Goal: Task Accomplishment & Management: Manage account settings

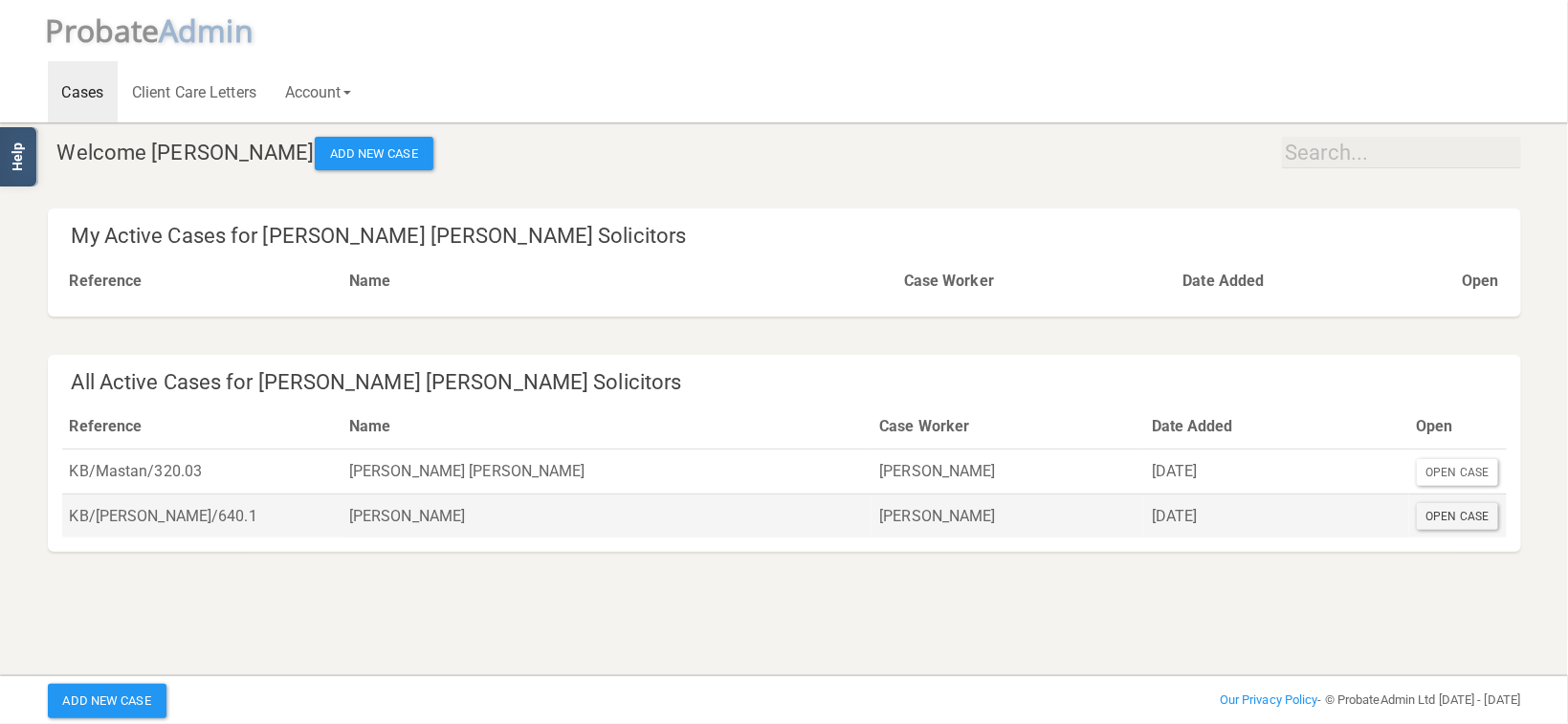
click at [1474, 520] on div "Open Case" at bounding box center [1458, 516] width 83 height 27
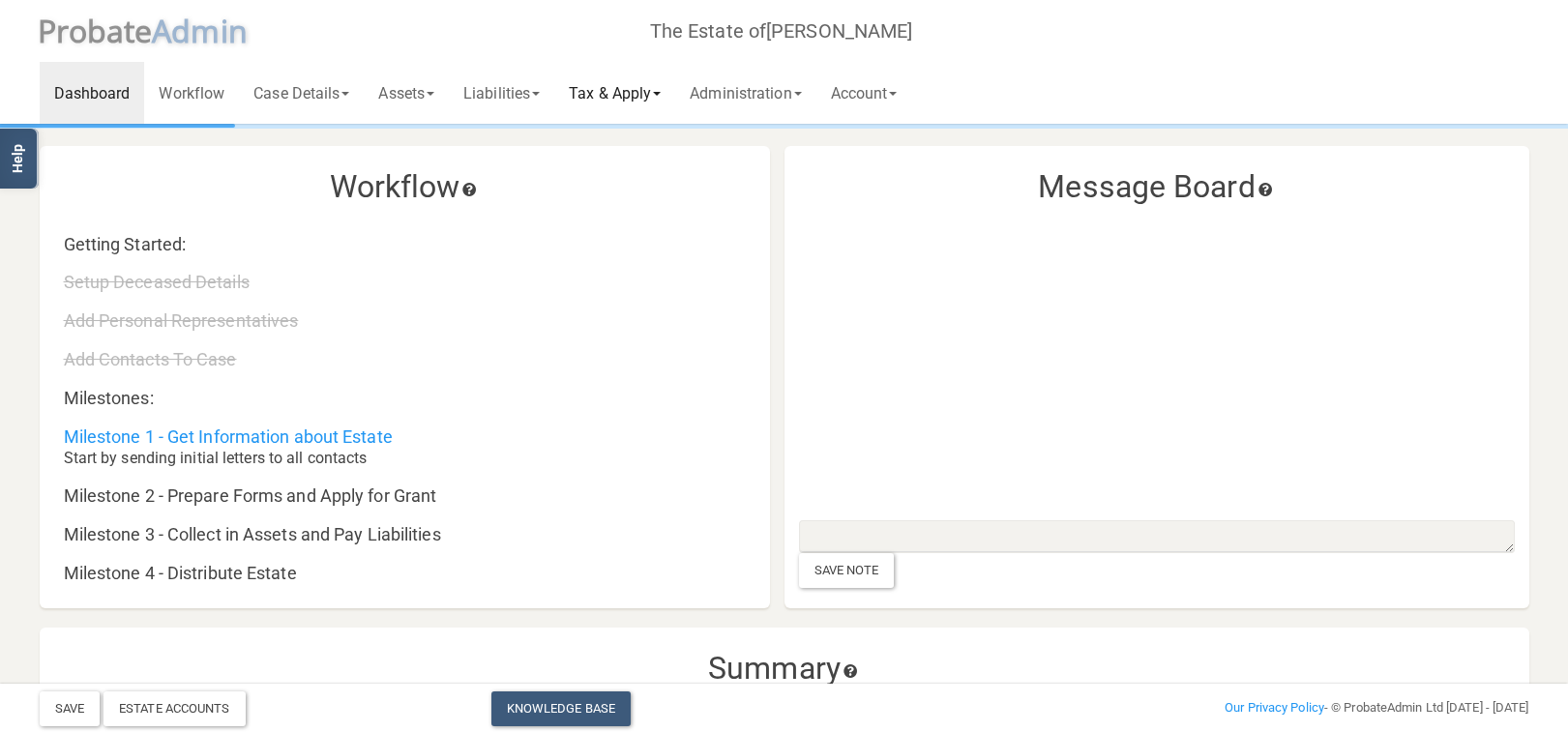
click at [620, 88] on link "Tax & Apply" at bounding box center [614, 92] width 121 height 62
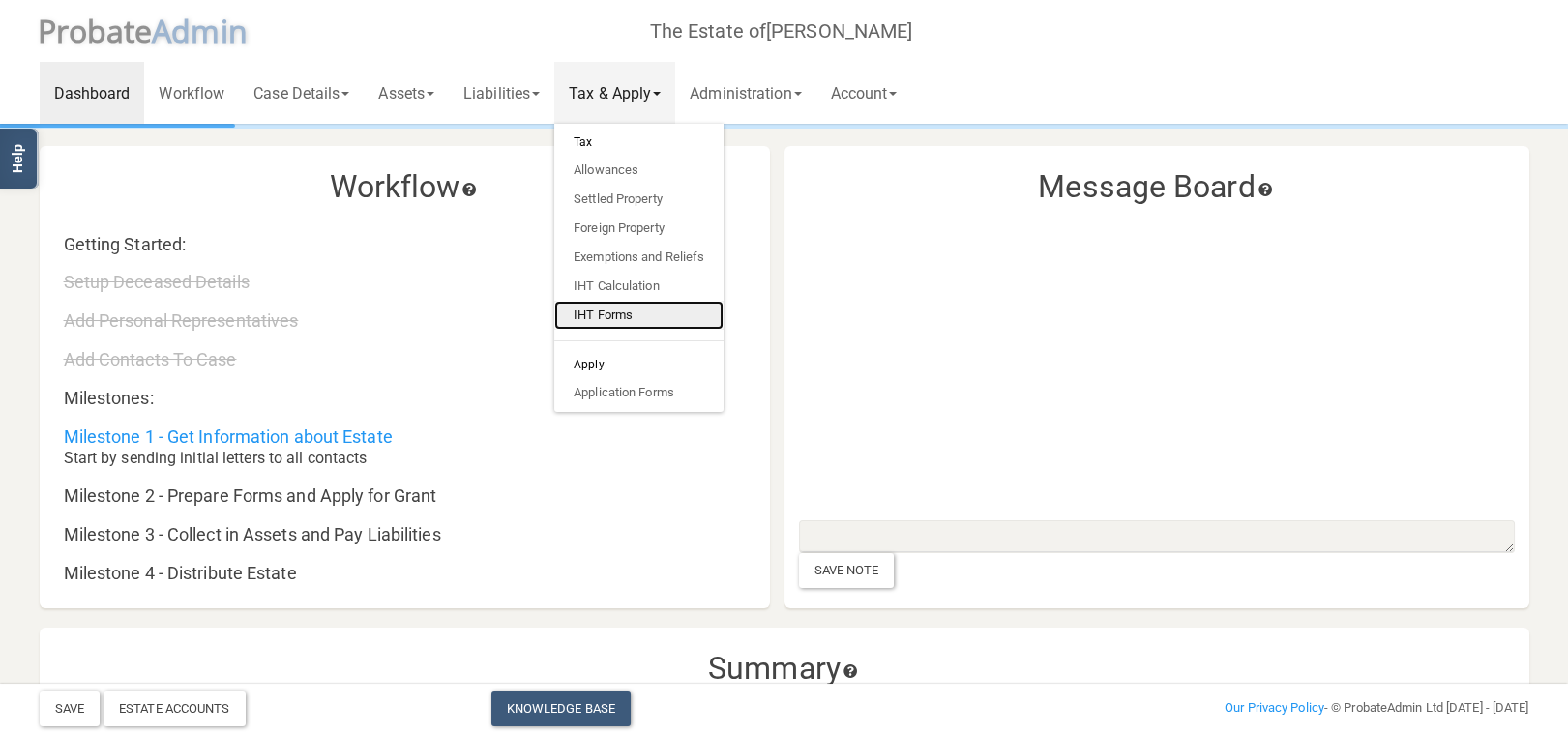
click at [635, 310] on link "IHT Forms" at bounding box center [639, 316] width 169 height 29
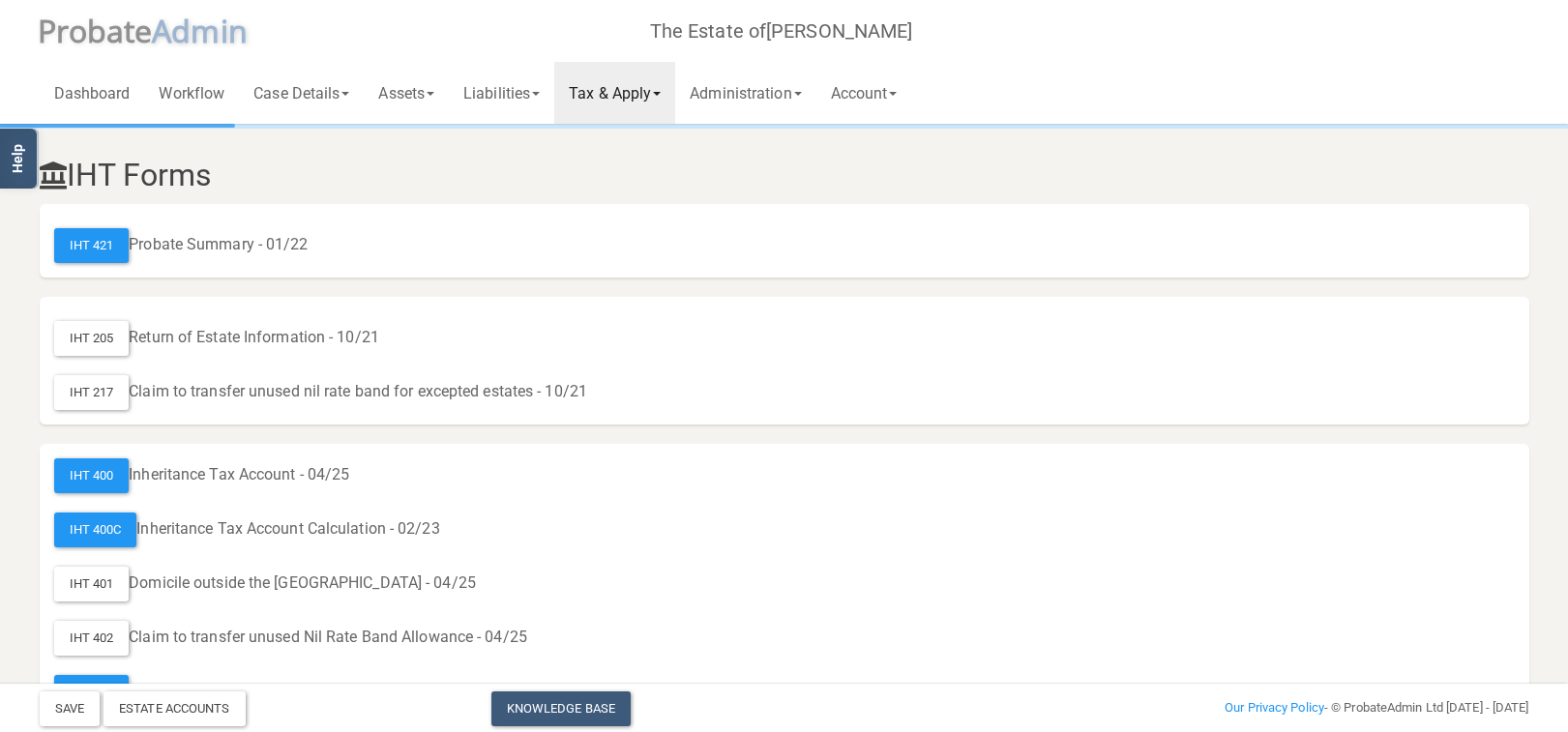
click at [601, 106] on link "Tax & Apply" at bounding box center [614, 92] width 121 height 62
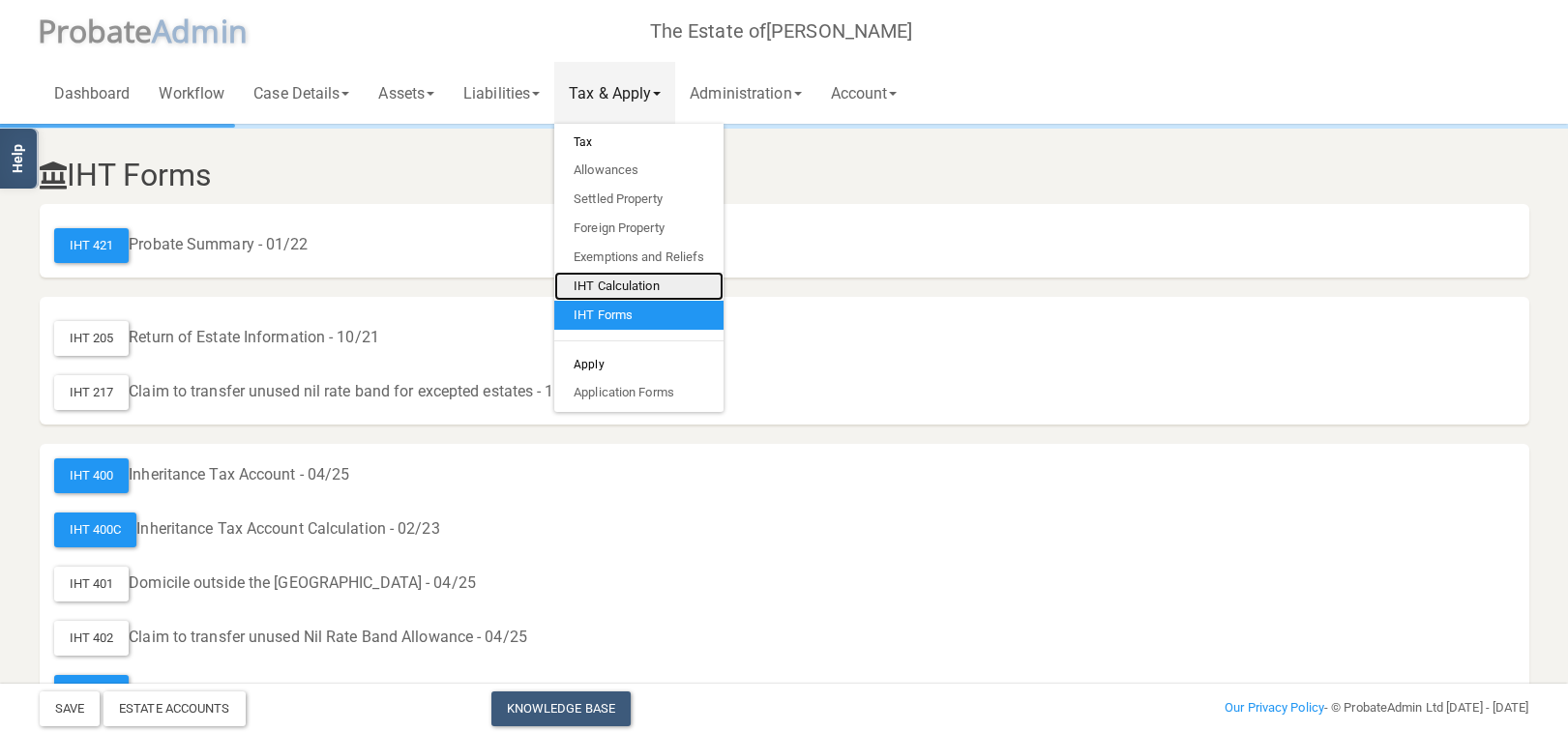
click at [638, 277] on link "IHT Calculation" at bounding box center [639, 287] width 169 height 29
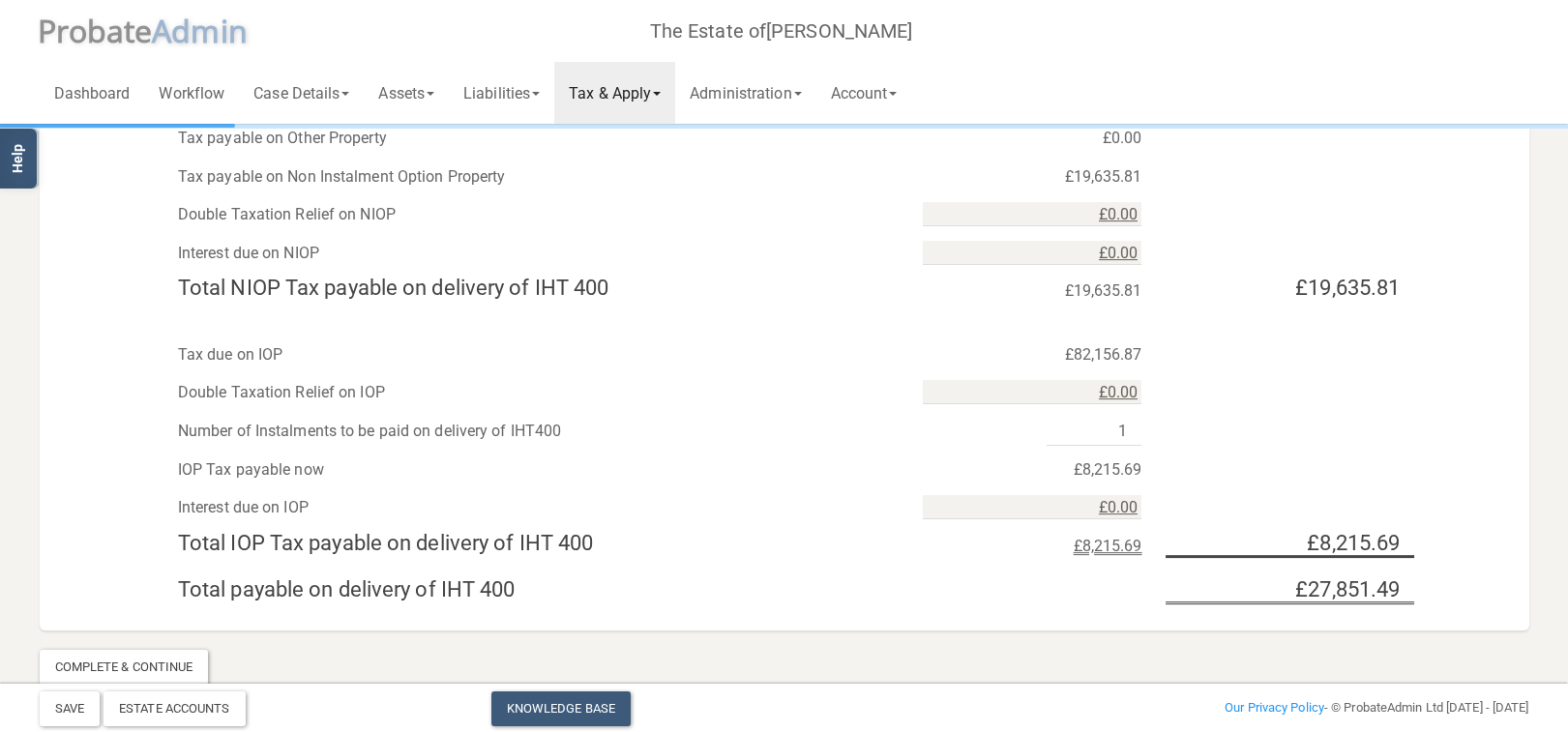
scroll to position [1718, 0]
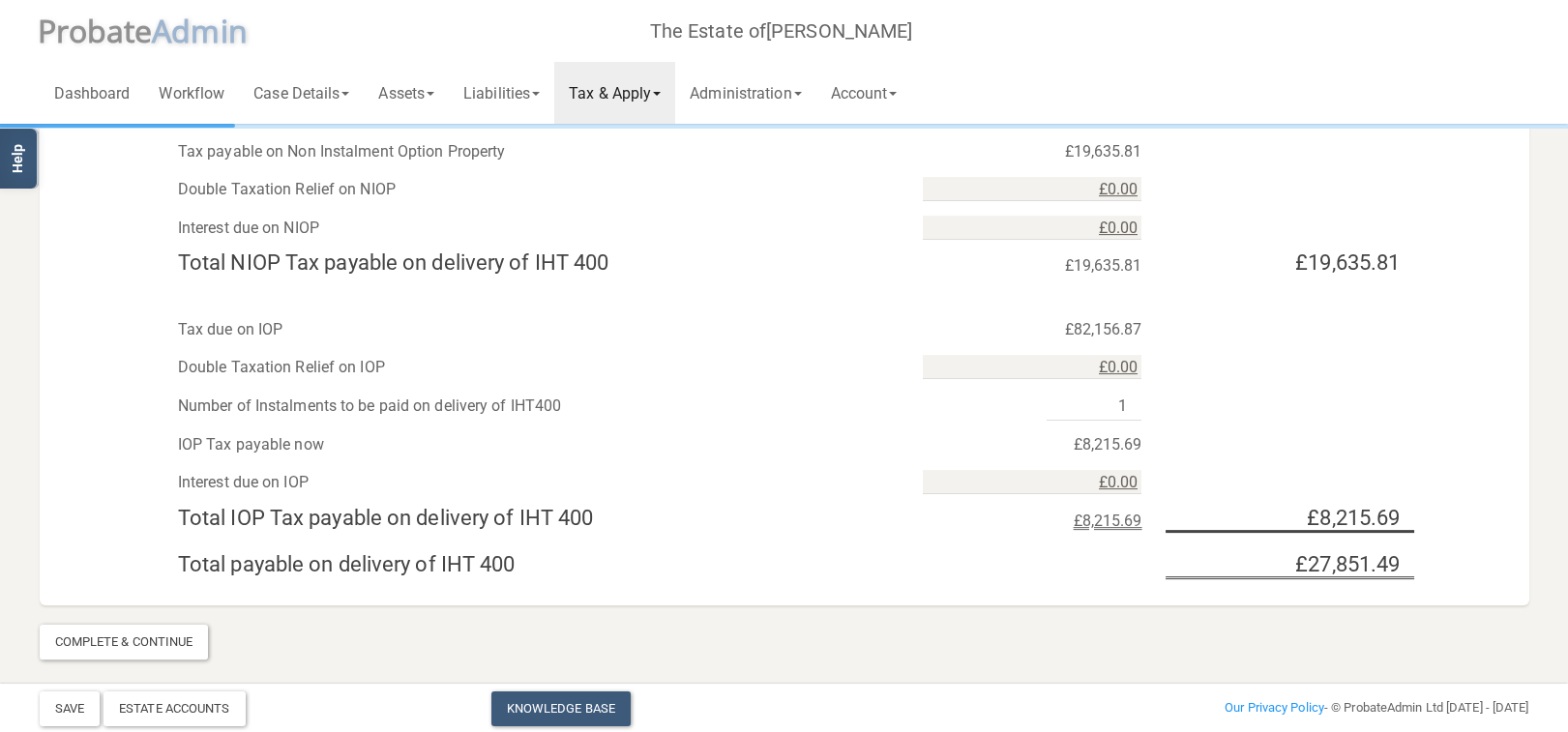
click at [658, 92] on link "Tax & Apply" at bounding box center [614, 92] width 121 height 62
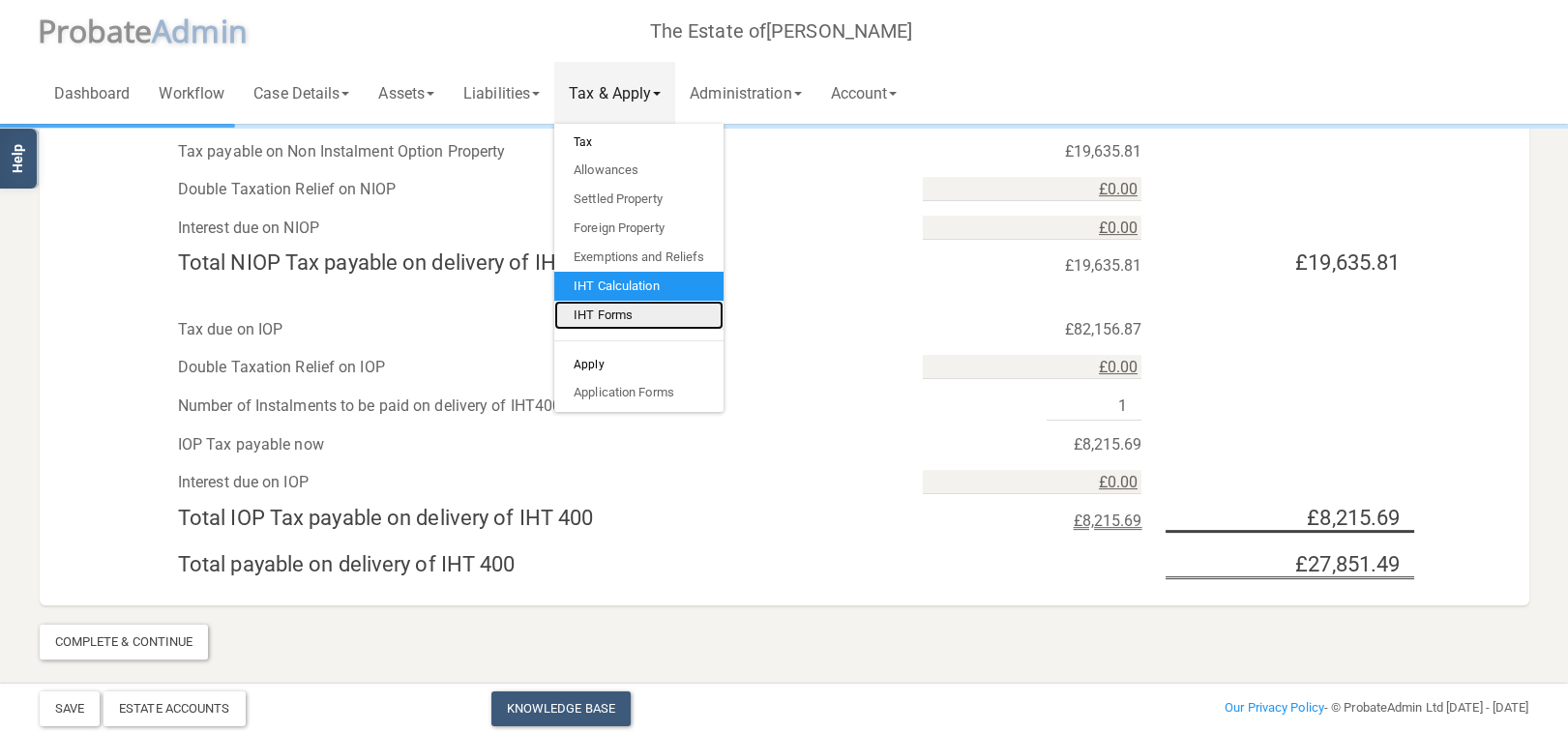
click at [643, 324] on link "IHT Forms" at bounding box center [639, 316] width 169 height 29
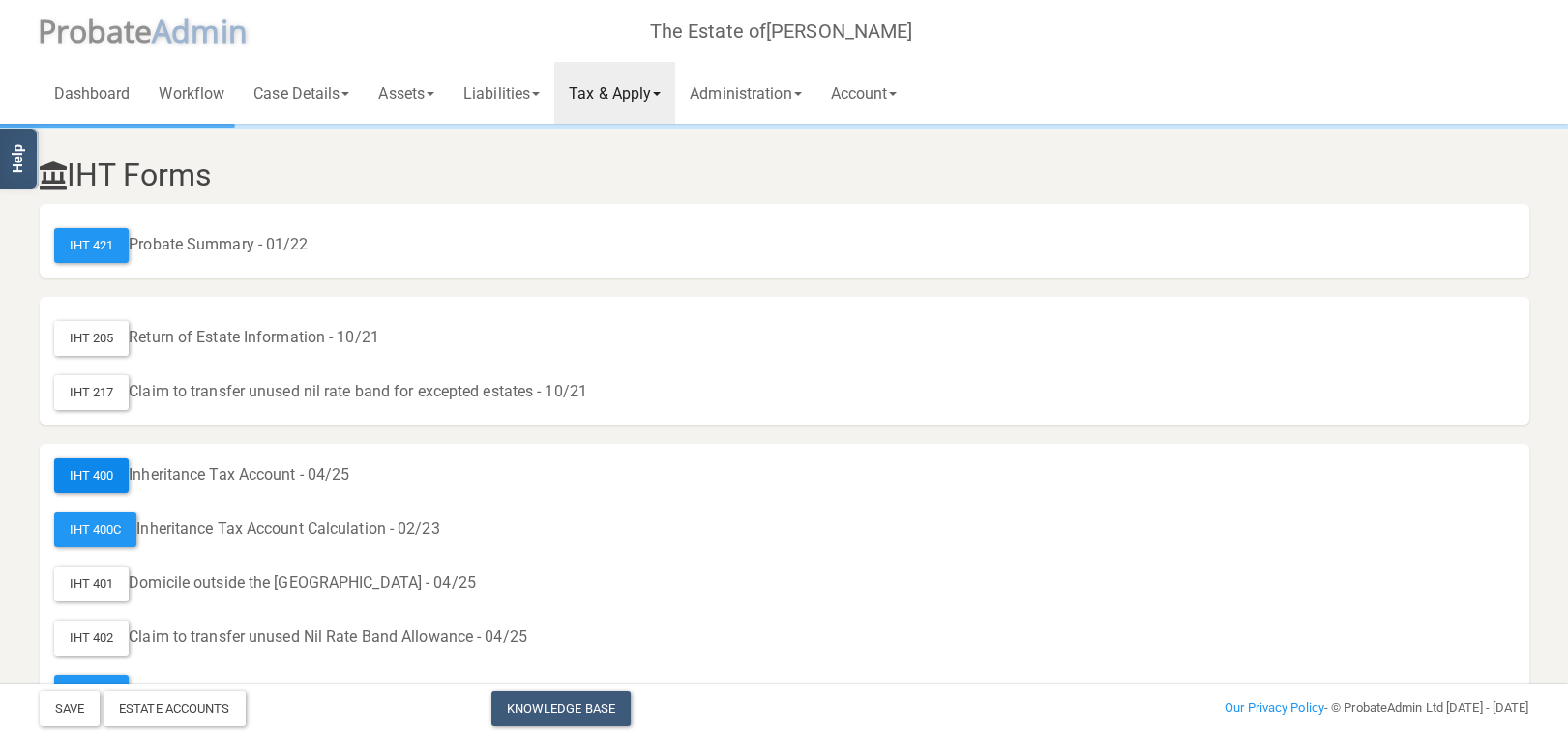
click at [118, 469] on div "IHT 400" at bounding box center [91, 475] width 76 height 34
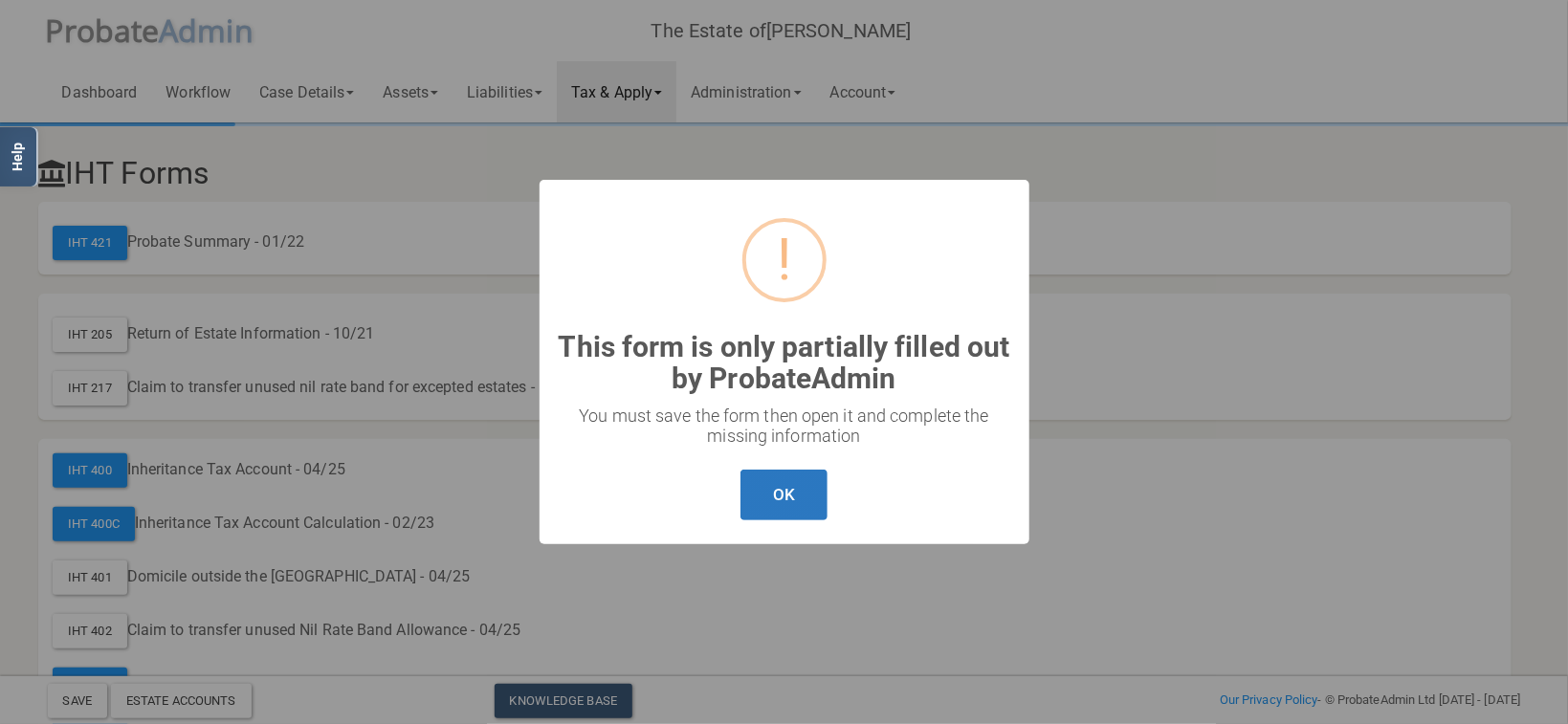
click at [780, 506] on button "OK" at bounding box center [784, 495] width 87 height 50
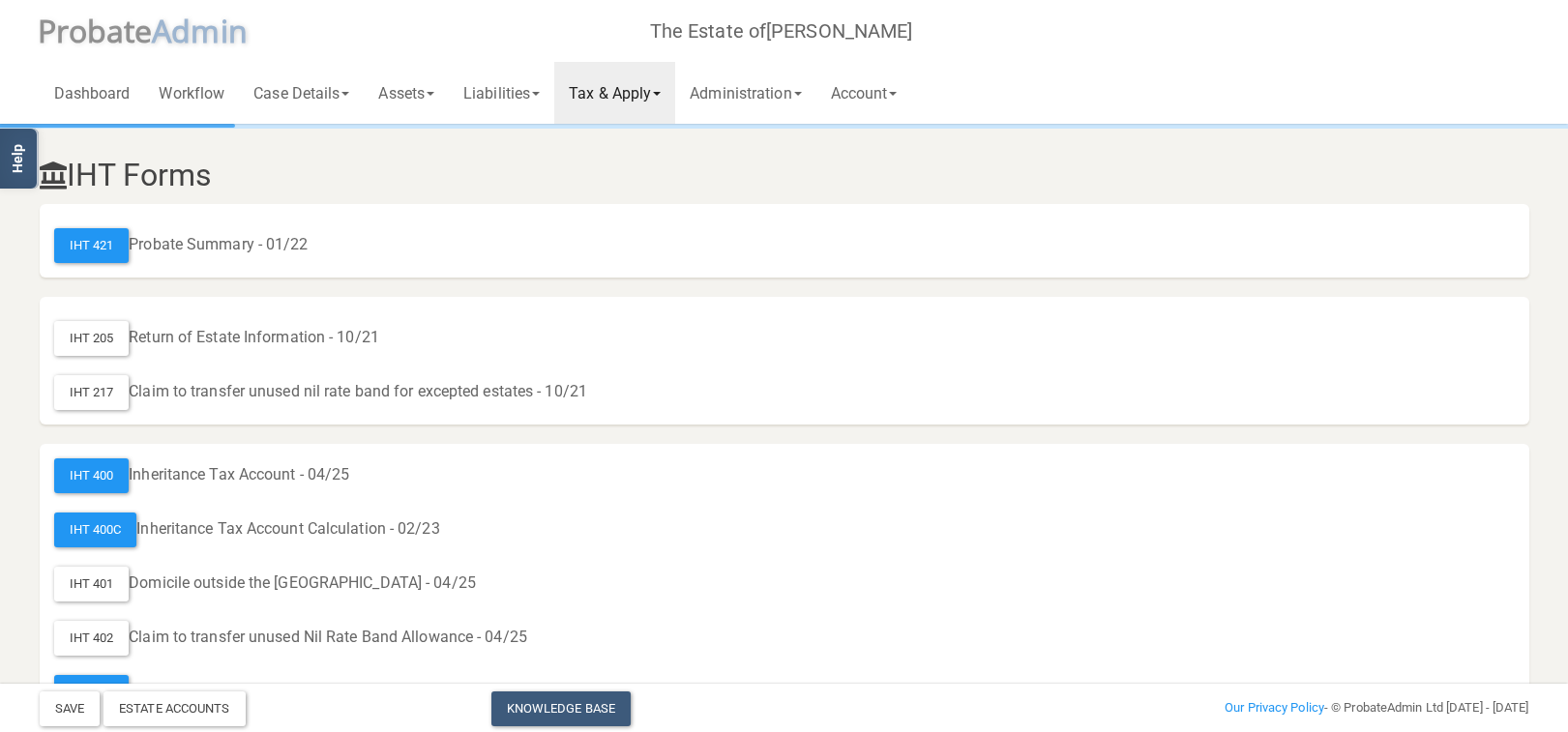
click at [1402, 392] on div "IHT 217 Claim to transfer unused nil rate band for excepted estates - 10/21" at bounding box center [784, 392] width 1460 height 34
click at [626, 97] on link "Tax & Apply" at bounding box center [614, 92] width 121 height 62
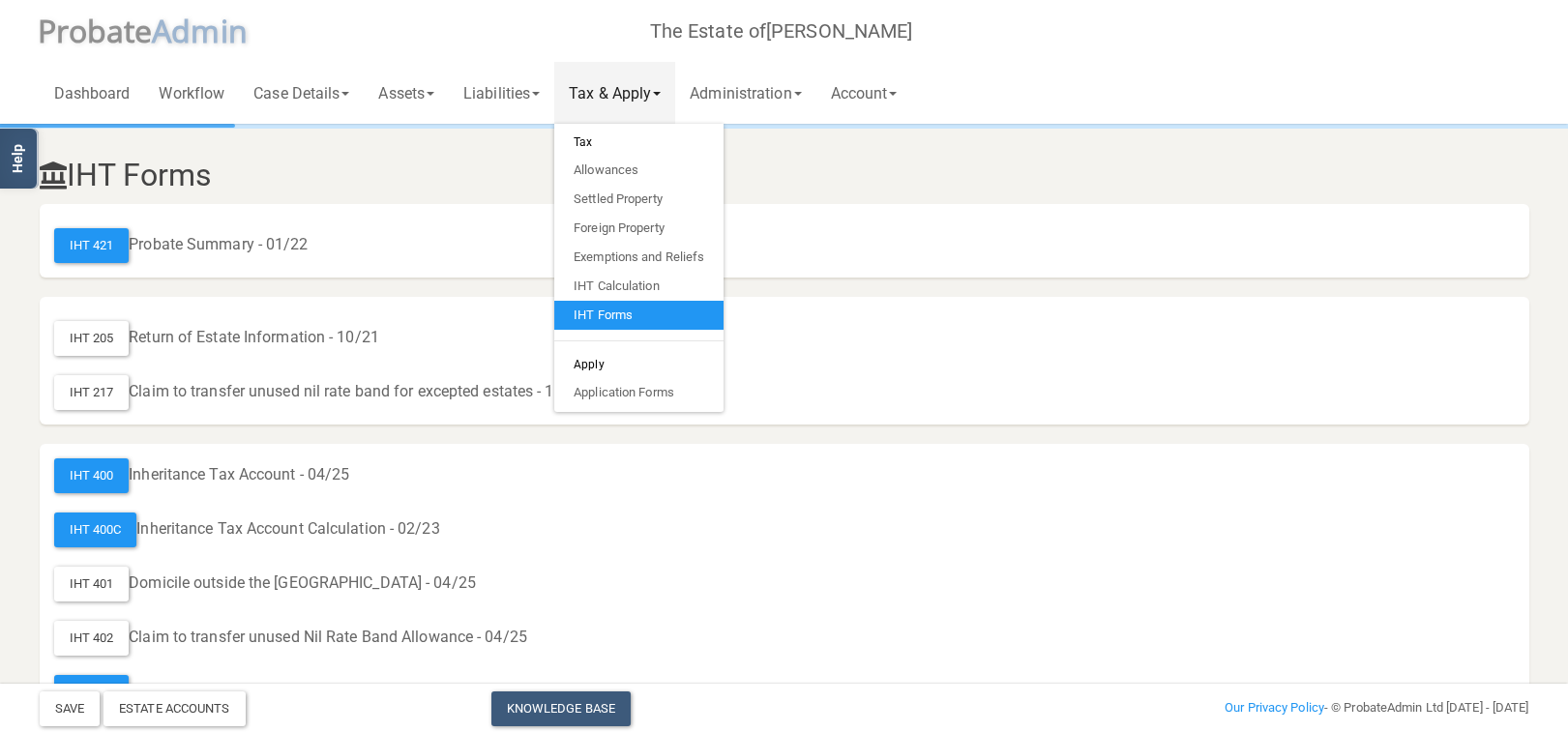
click at [629, 313] on link "IHT Forms" at bounding box center [639, 316] width 169 height 29
click at [97, 478] on div "IHT 400" at bounding box center [91, 475] width 76 height 34
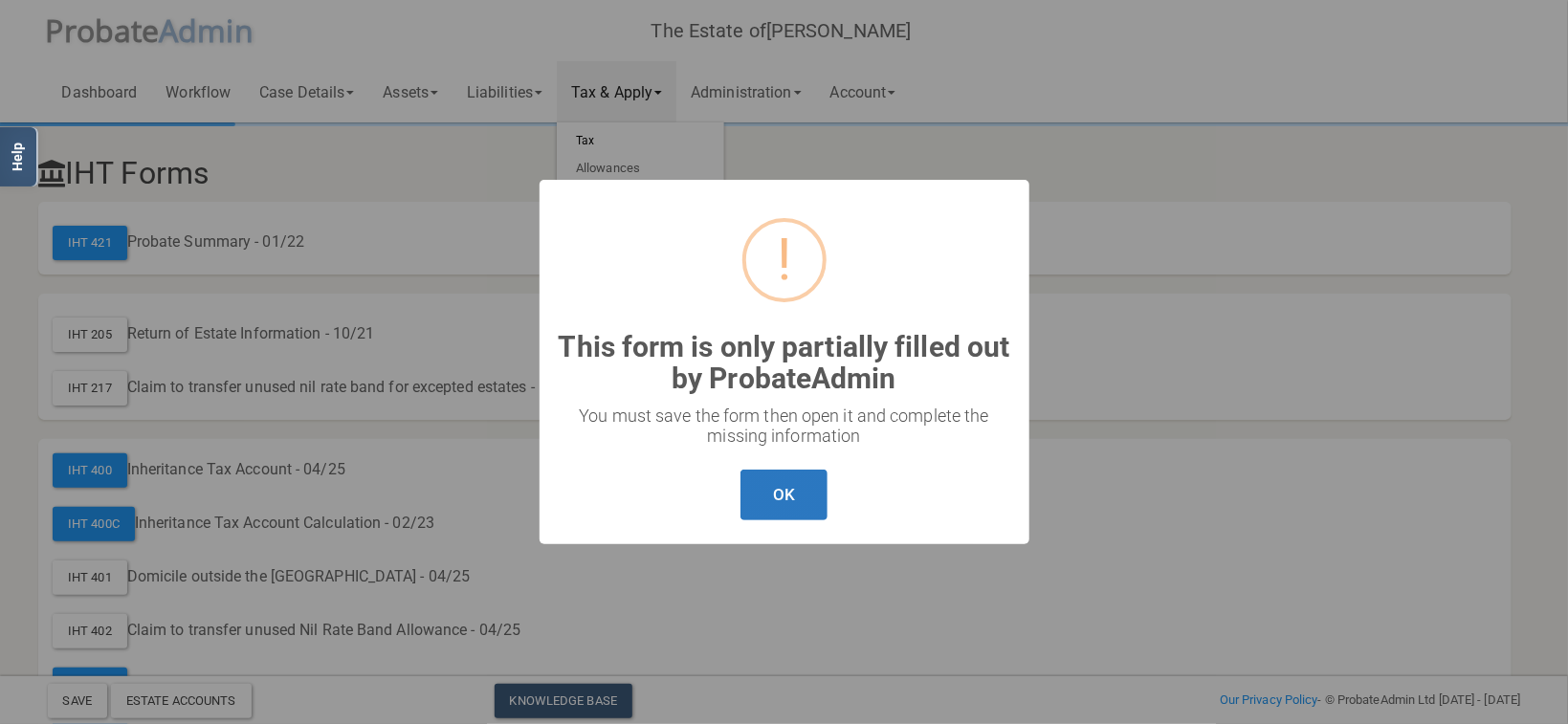
click at [763, 493] on button "OK" at bounding box center [784, 495] width 87 height 50
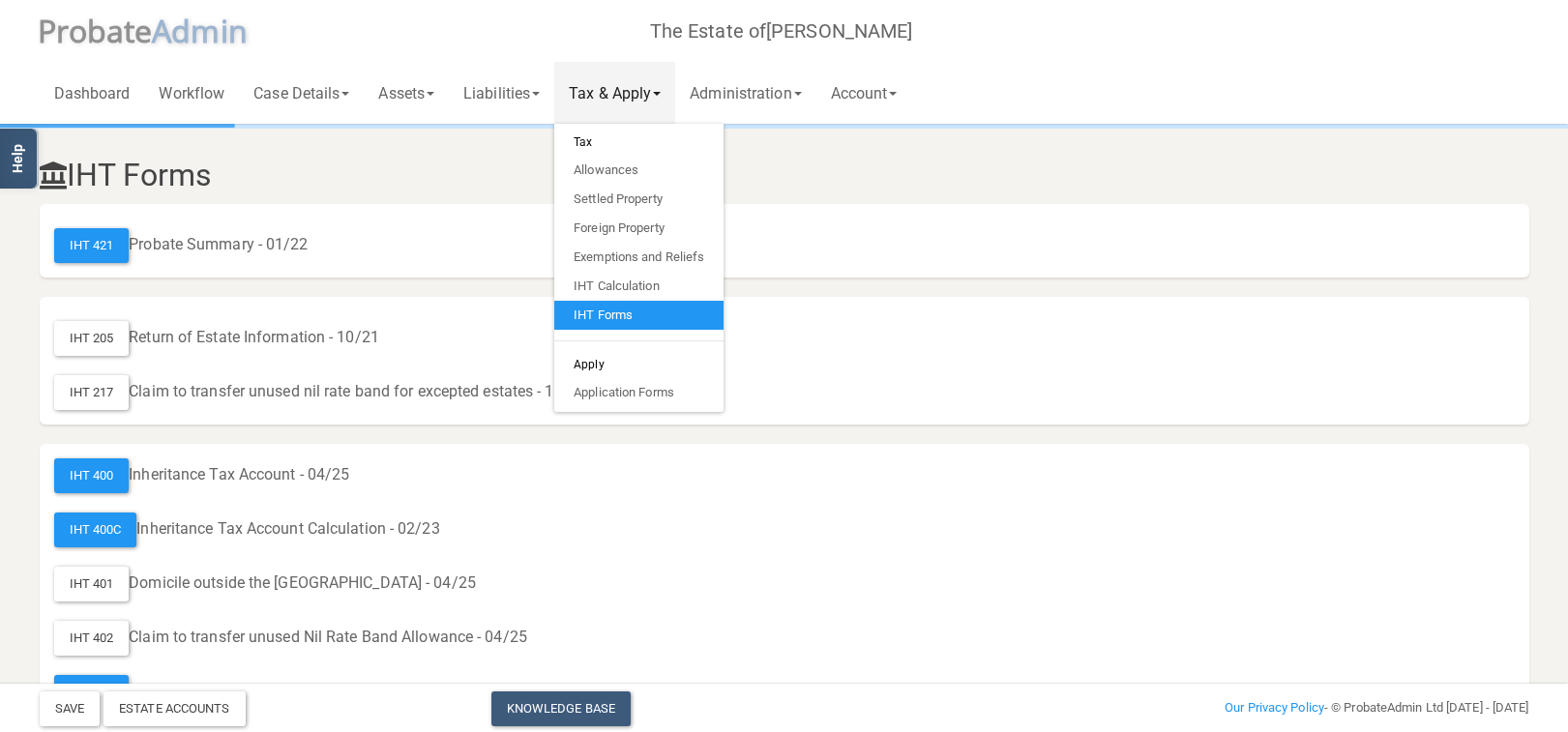
drag, startPoint x: 656, startPoint y: 111, endPoint x: 416, endPoint y: 4, distance: 262.8
click at [656, 108] on link "Tax & Apply" at bounding box center [614, 92] width 121 height 62
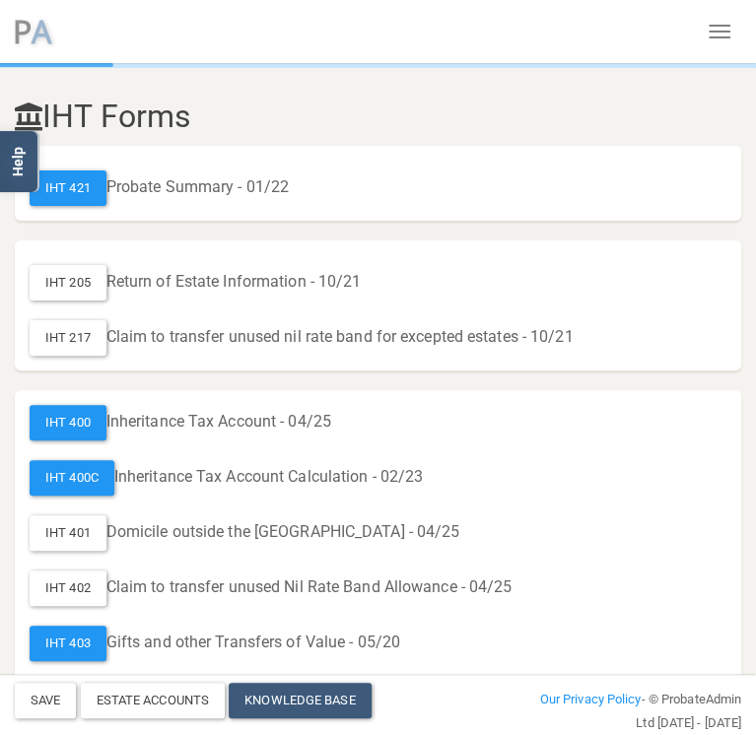
click at [61, 42] on span "P robate A dmin" at bounding box center [42, 36] width 38 height 28
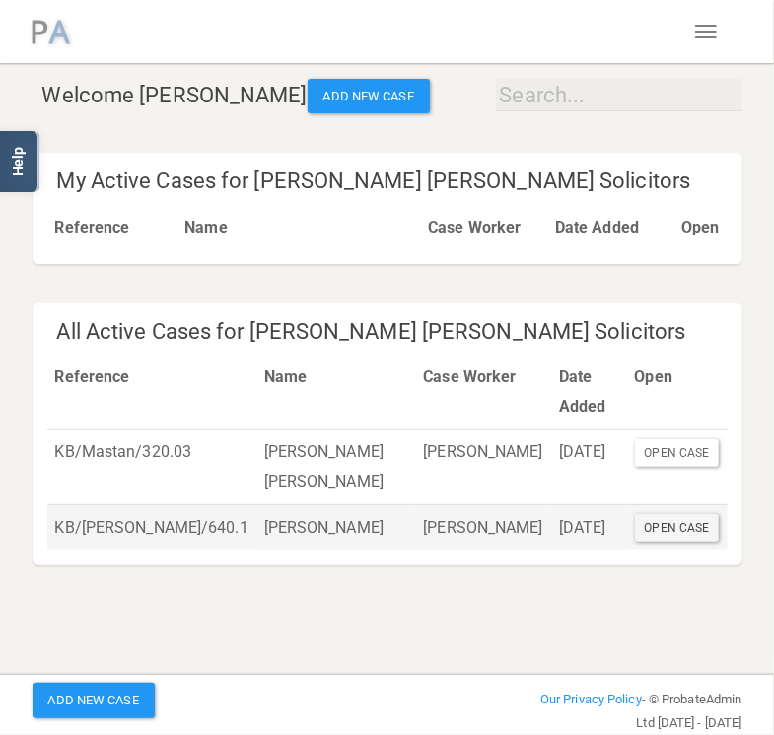
click at [668, 514] on div "Open Case" at bounding box center [677, 528] width 85 height 28
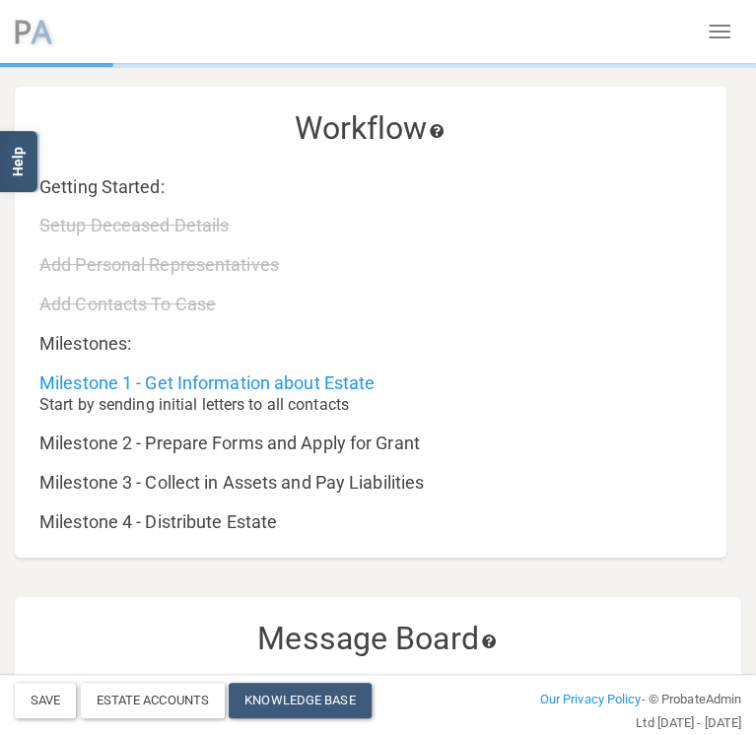
click at [698, 39] on button "Toggle navigation" at bounding box center [719, 32] width 43 height 34
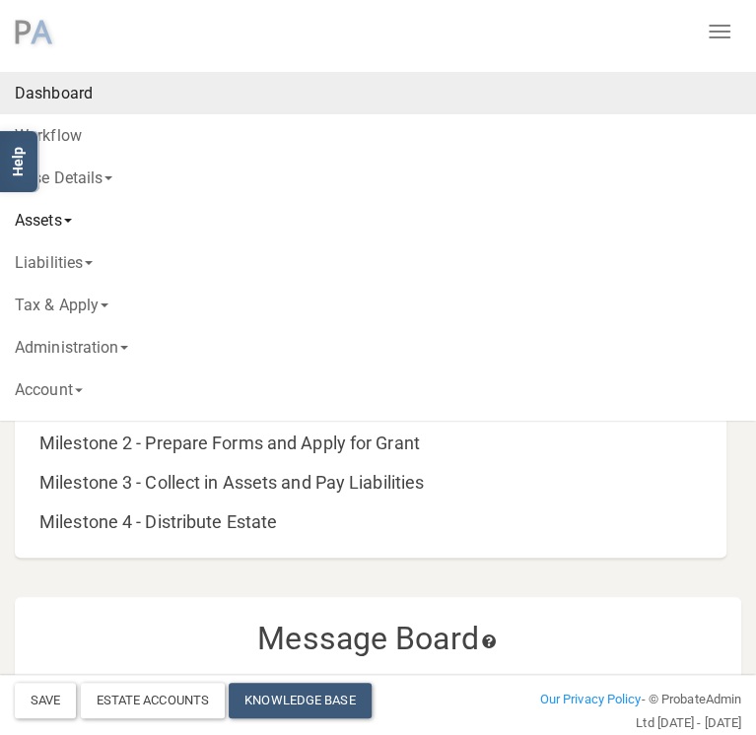
click at [84, 225] on link "Assets" at bounding box center [378, 220] width 756 height 42
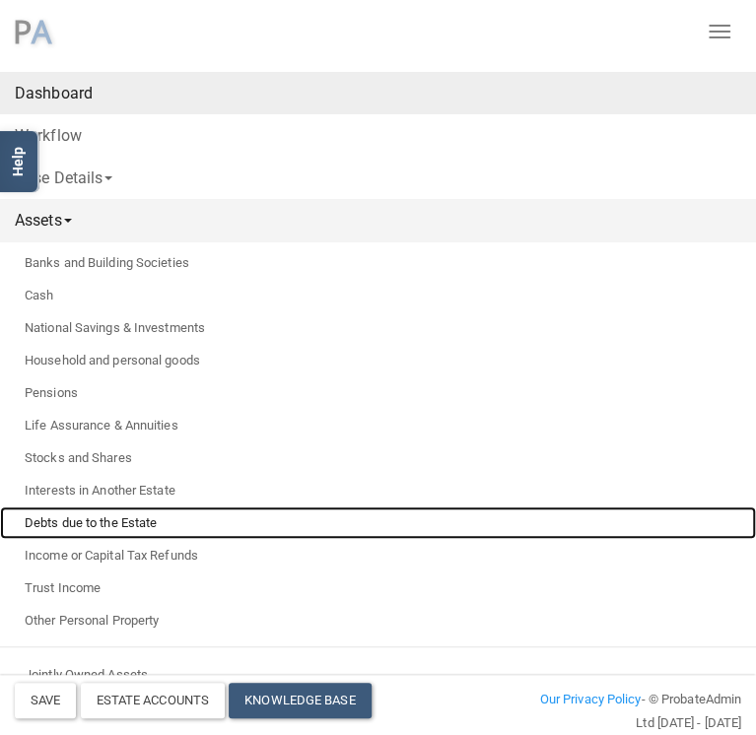
click at [115, 507] on link "Debts due to the Estate" at bounding box center [378, 523] width 756 height 33
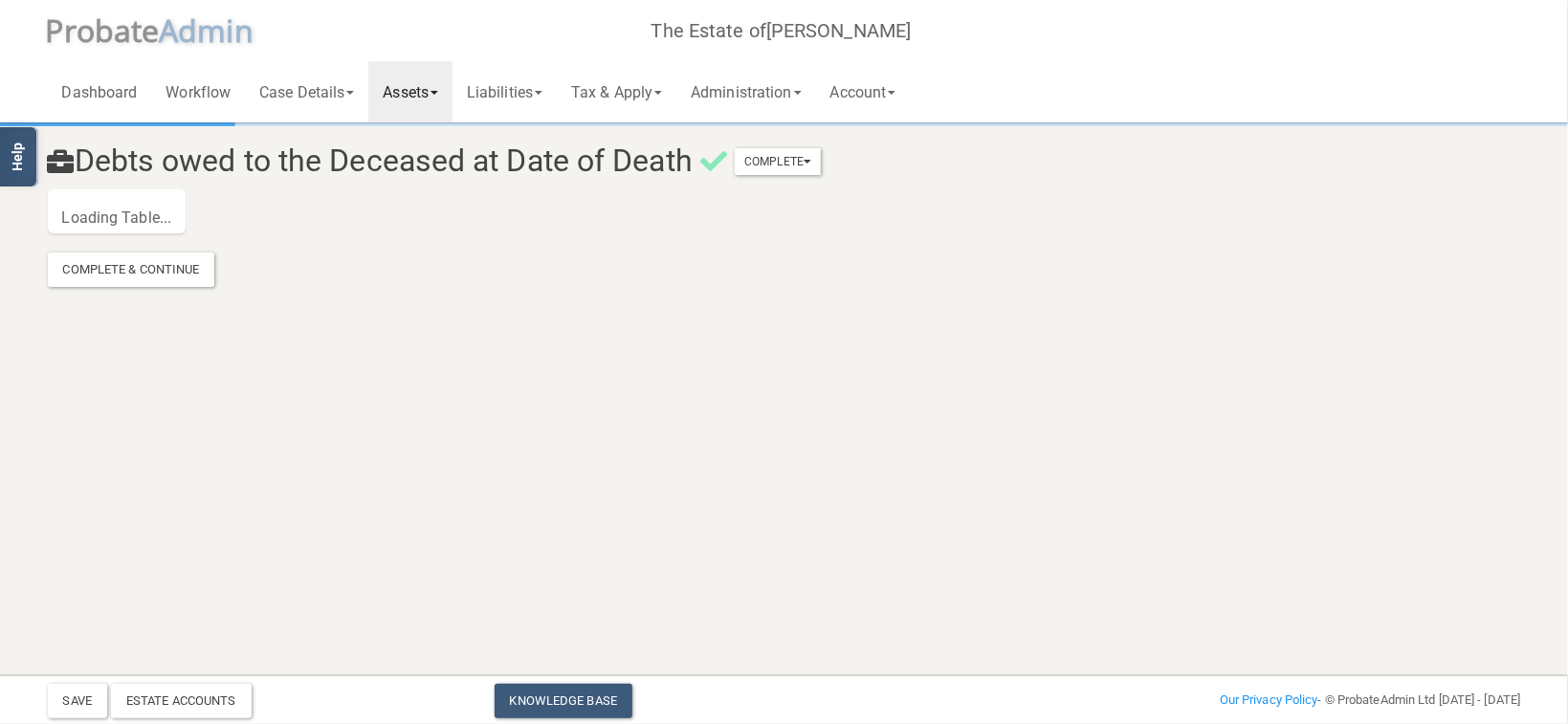
click at [150, 41] on span "robate" at bounding box center [112, 30] width 96 height 41
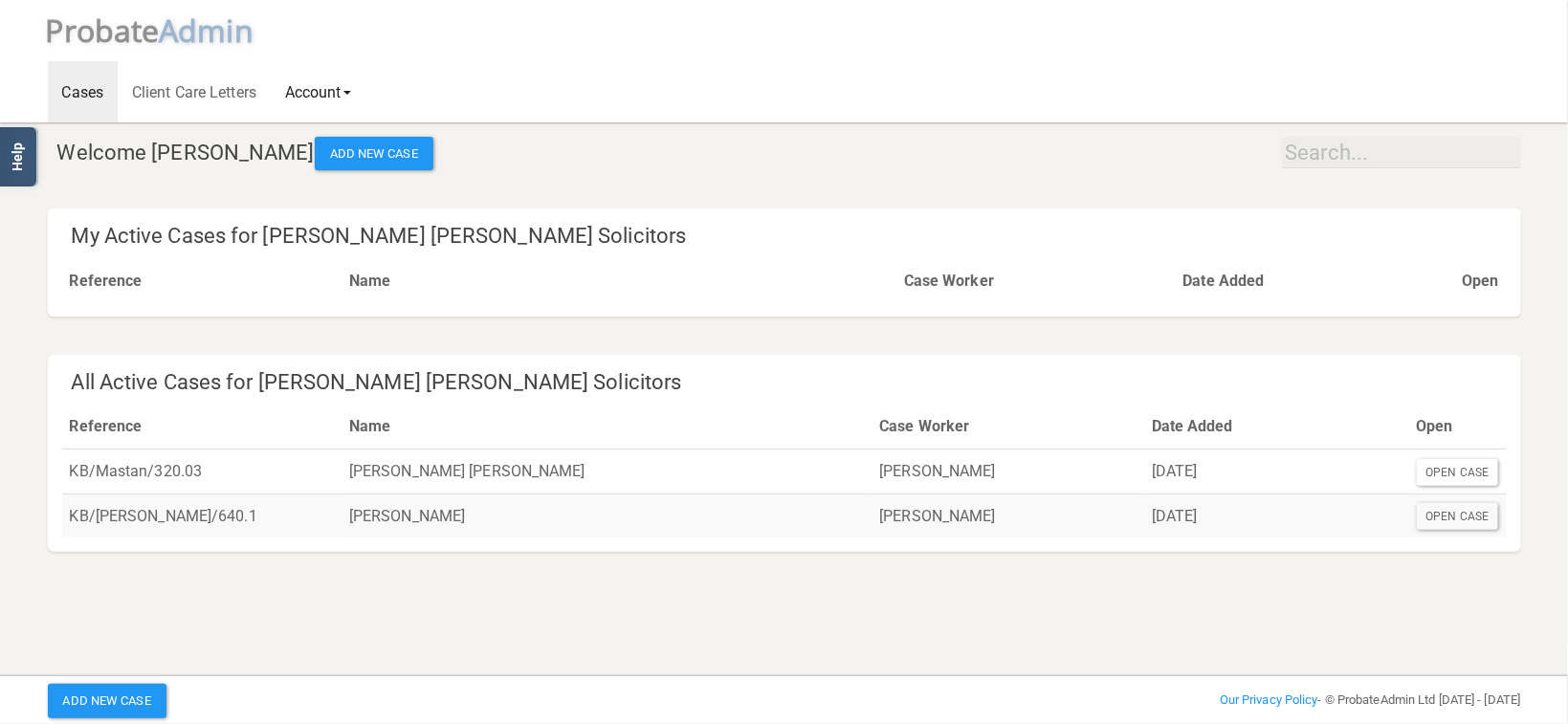
click at [365, 89] on link "Account" at bounding box center [318, 91] width 95 height 61
click at [337, 199] on link "Logout" at bounding box center [348, 199] width 153 height 29
click at [1446, 518] on div "Open Case" at bounding box center [1458, 516] width 83 height 27
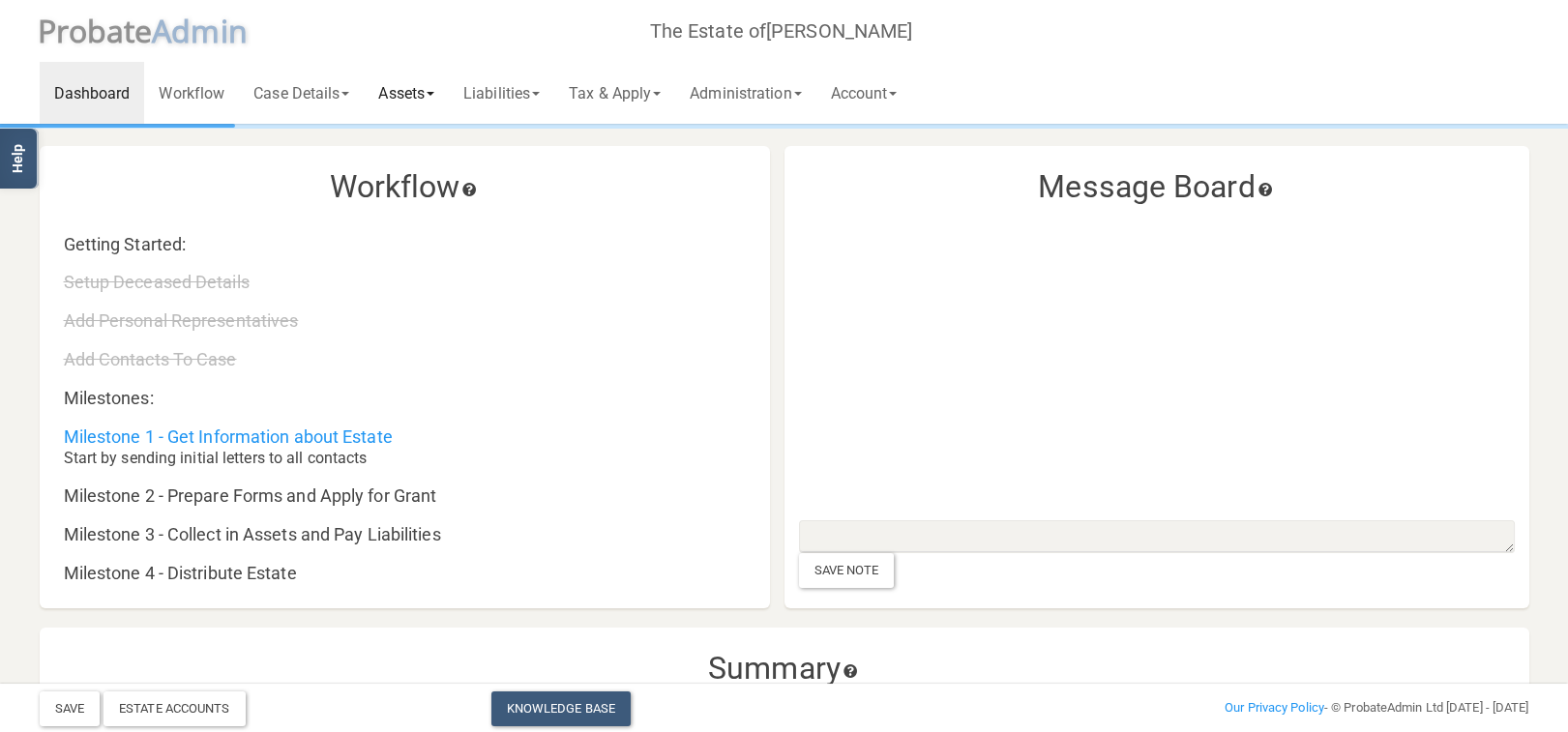
click at [399, 96] on link "Assets" at bounding box center [406, 92] width 85 height 62
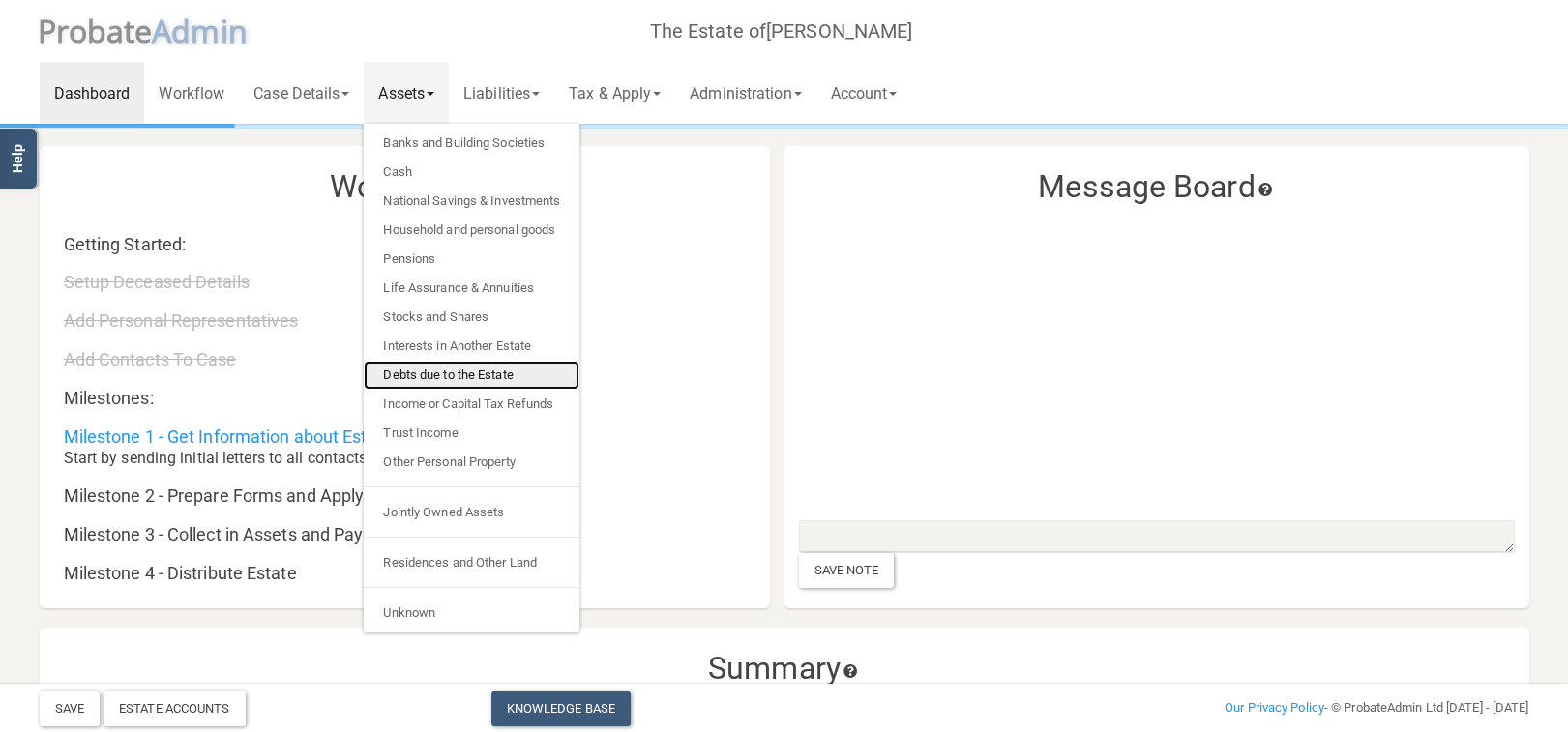
click at [440, 379] on link "Debts due to the Estate" at bounding box center [472, 376] width 216 height 29
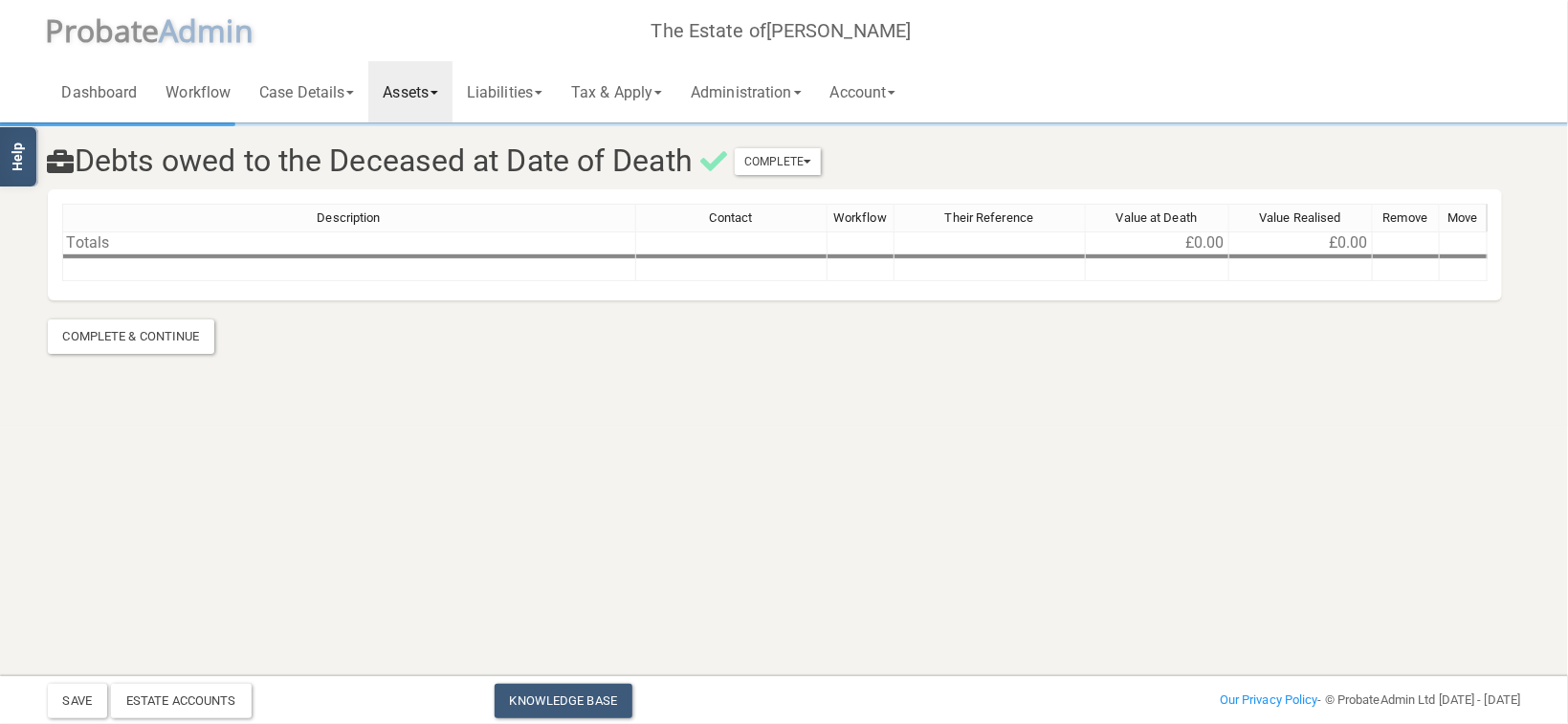
click at [437, 83] on link "Assets" at bounding box center [410, 91] width 84 height 61
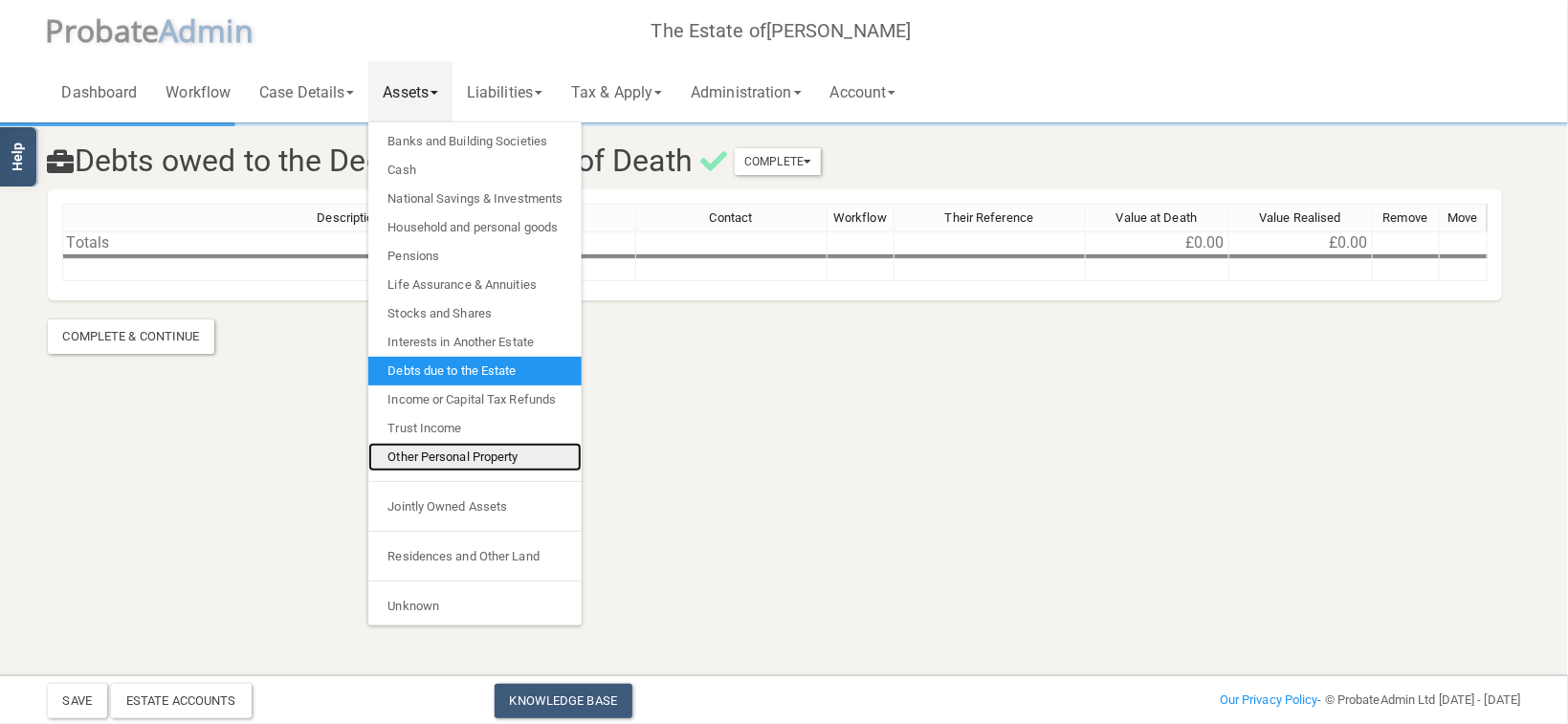
click at [424, 446] on link "Other Personal Property" at bounding box center [475, 457] width 214 height 29
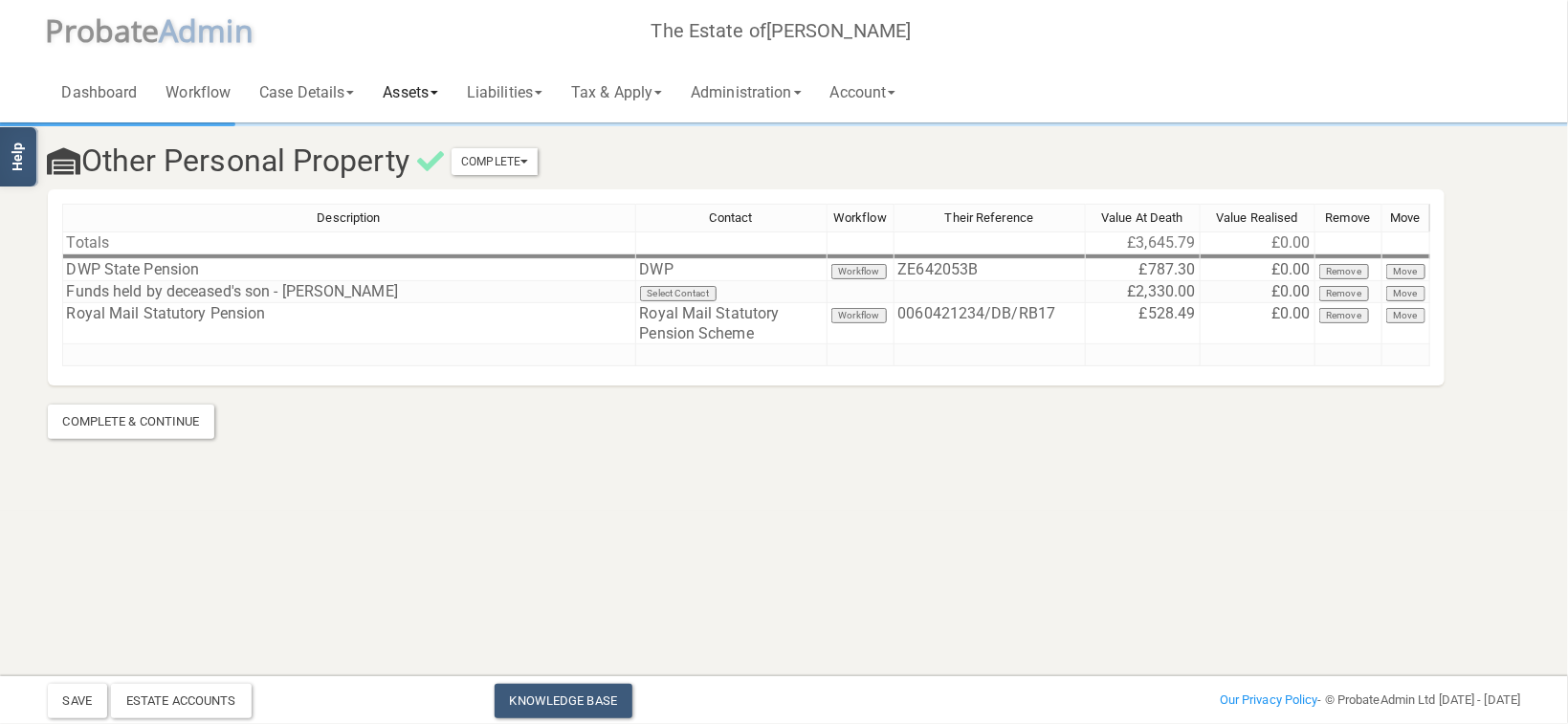
click at [432, 77] on link "Assets" at bounding box center [410, 91] width 84 height 61
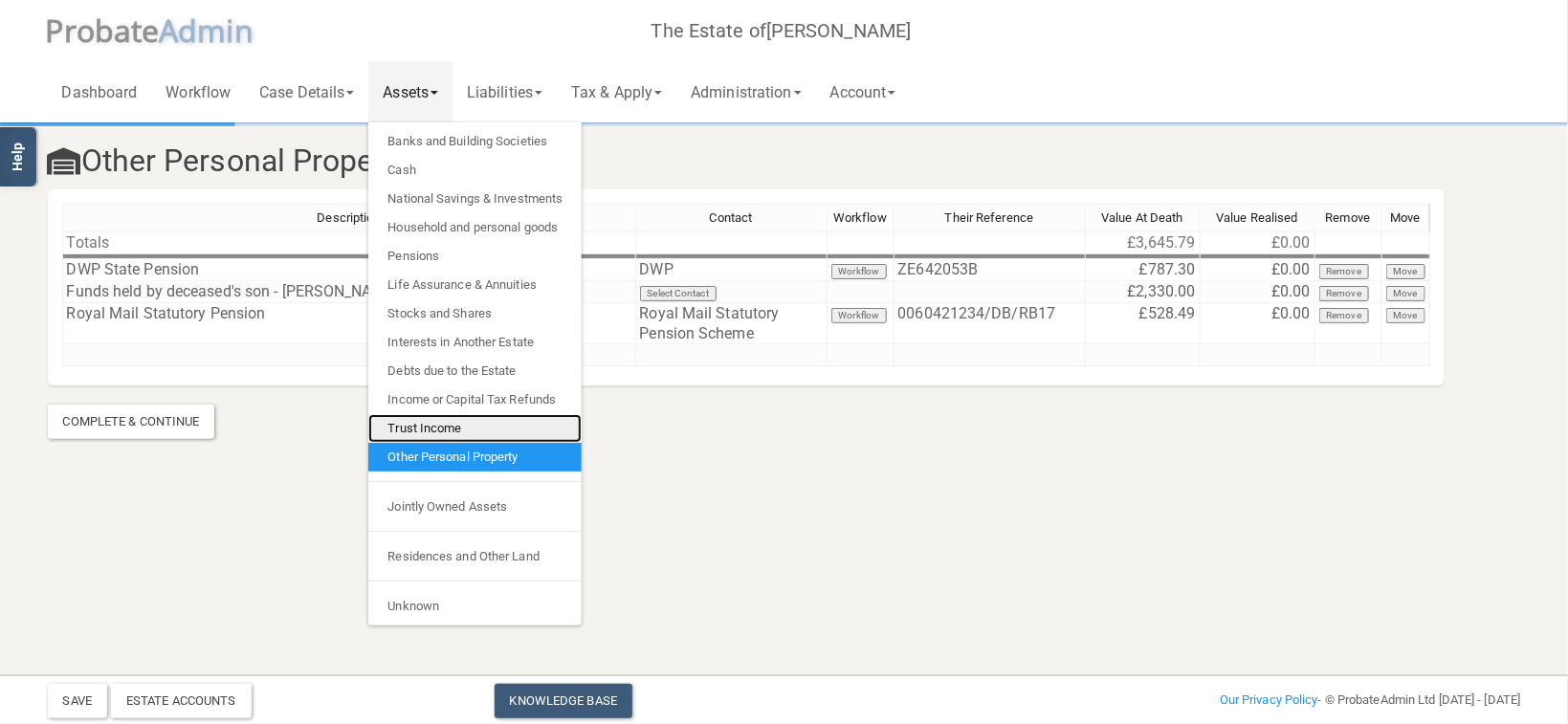
click at [429, 427] on link "Trust Income" at bounding box center [475, 429] width 214 height 29
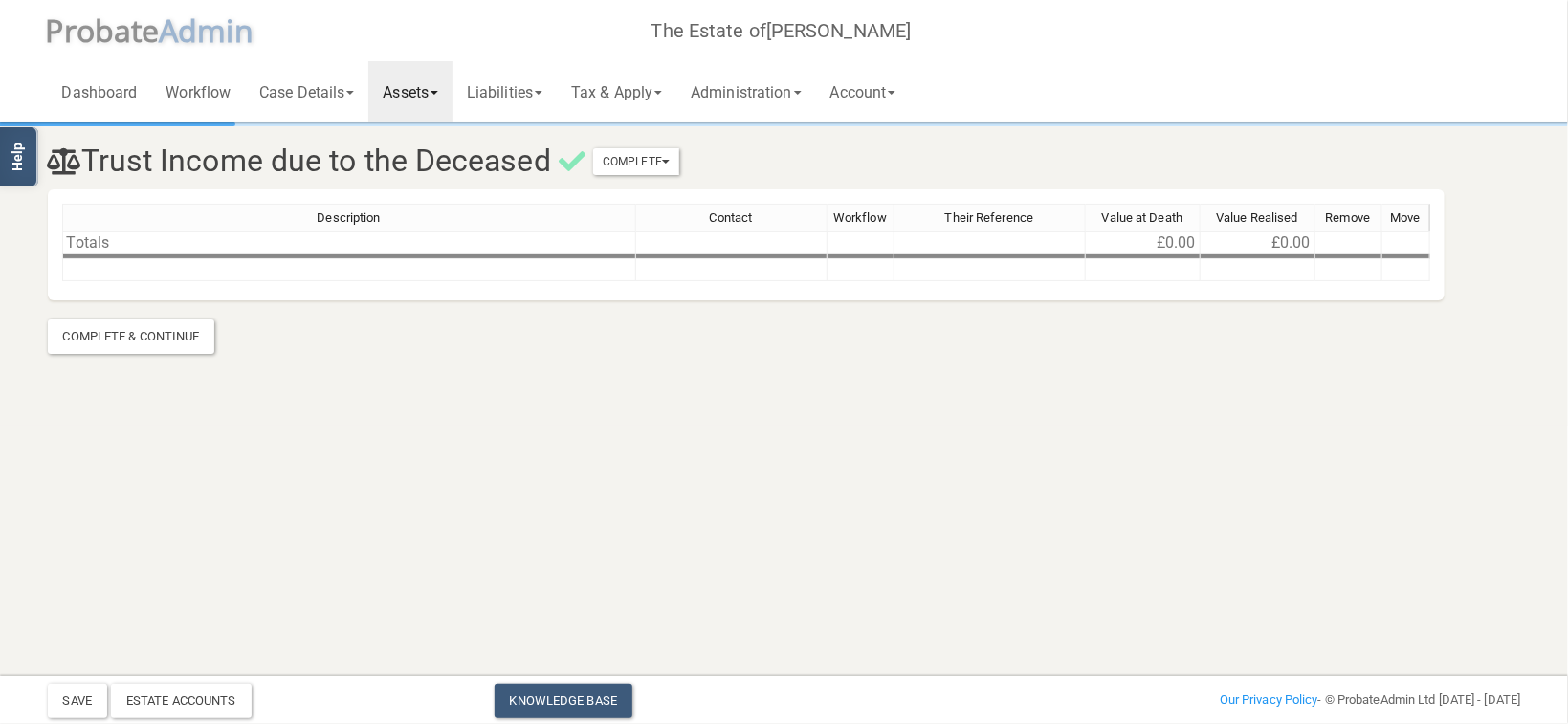
click at [424, 101] on link "Assets" at bounding box center [410, 91] width 84 height 61
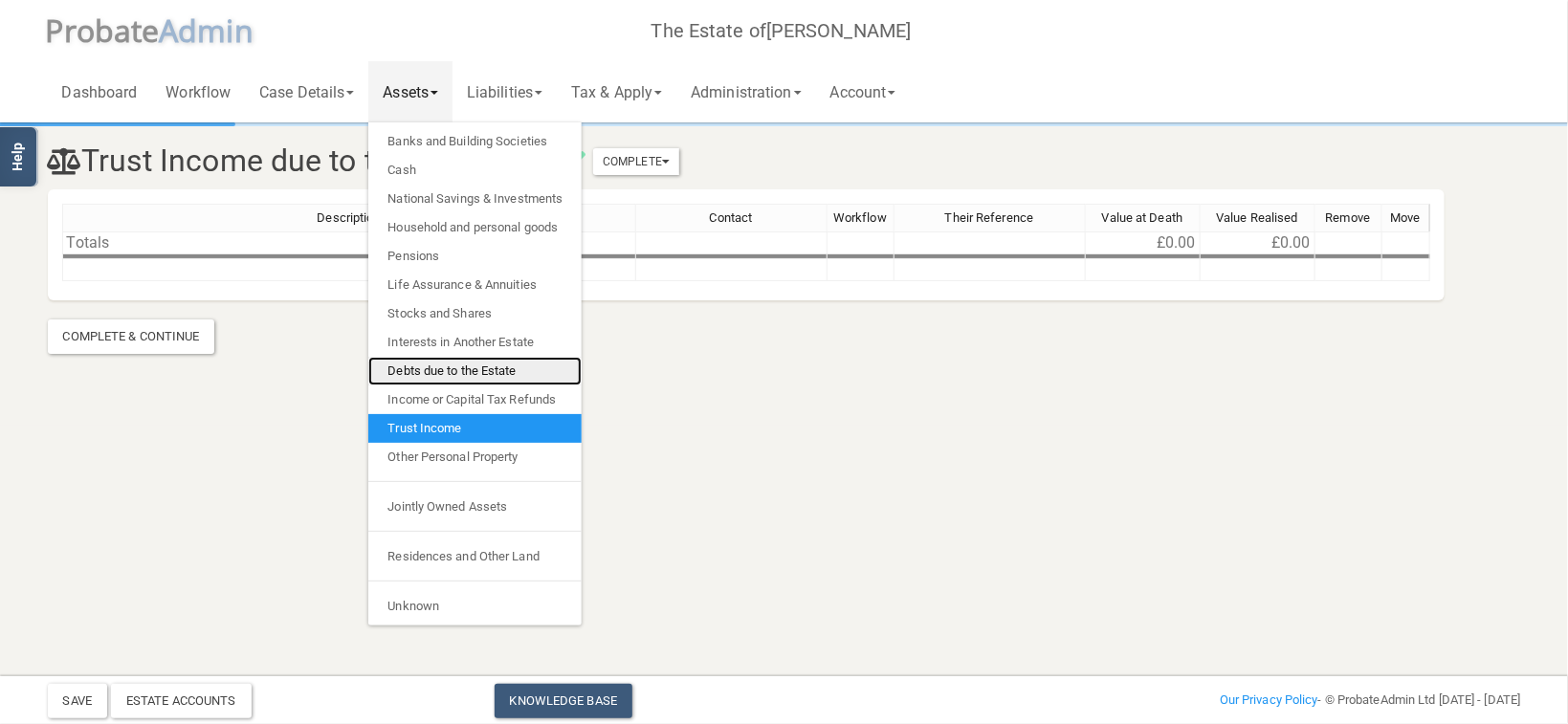
click at [460, 383] on link "Debts due to the Estate" at bounding box center [475, 372] width 214 height 29
